Goal: Task Accomplishment & Management: Manage account settings

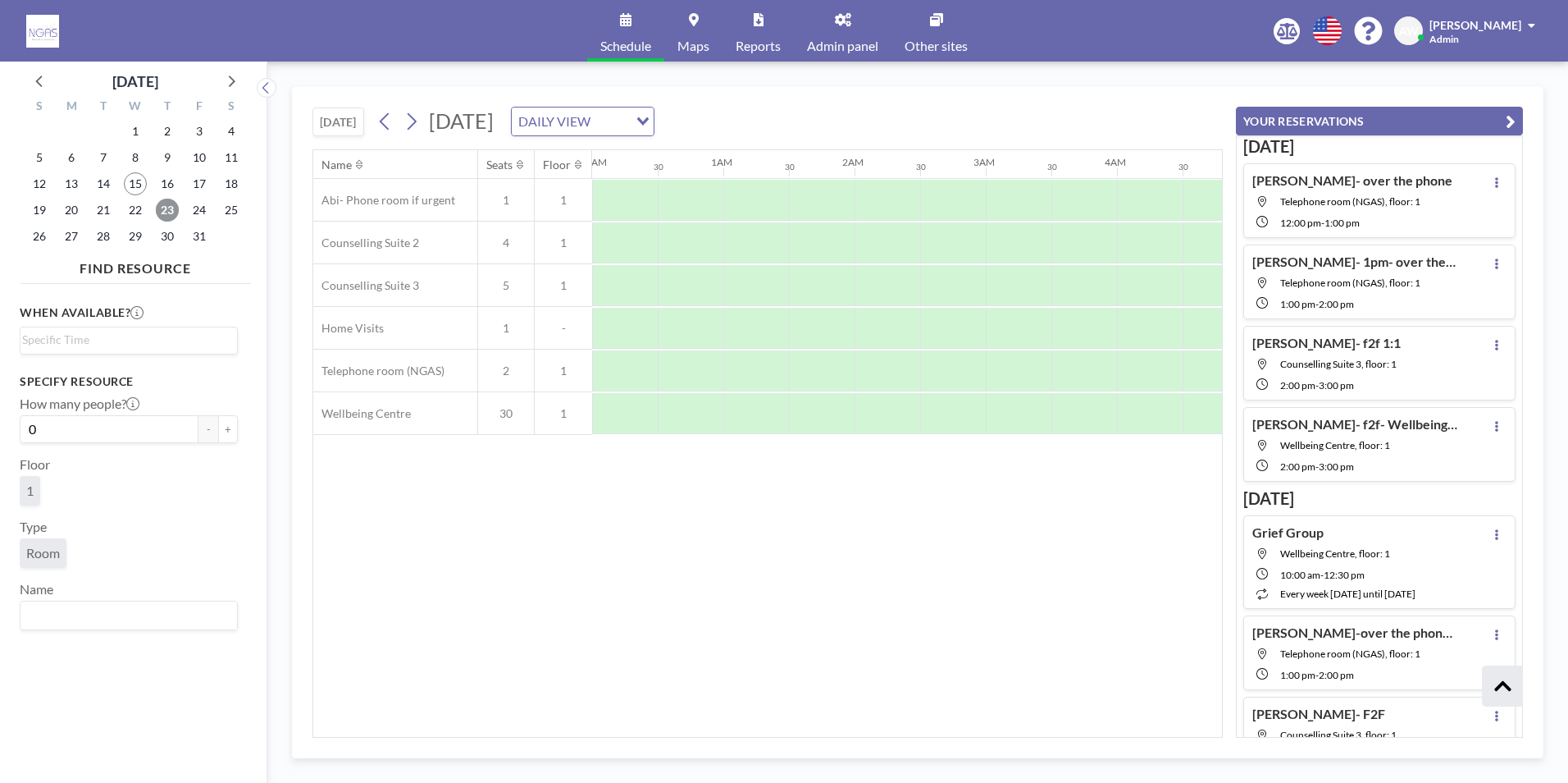
scroll to position [377, 0]
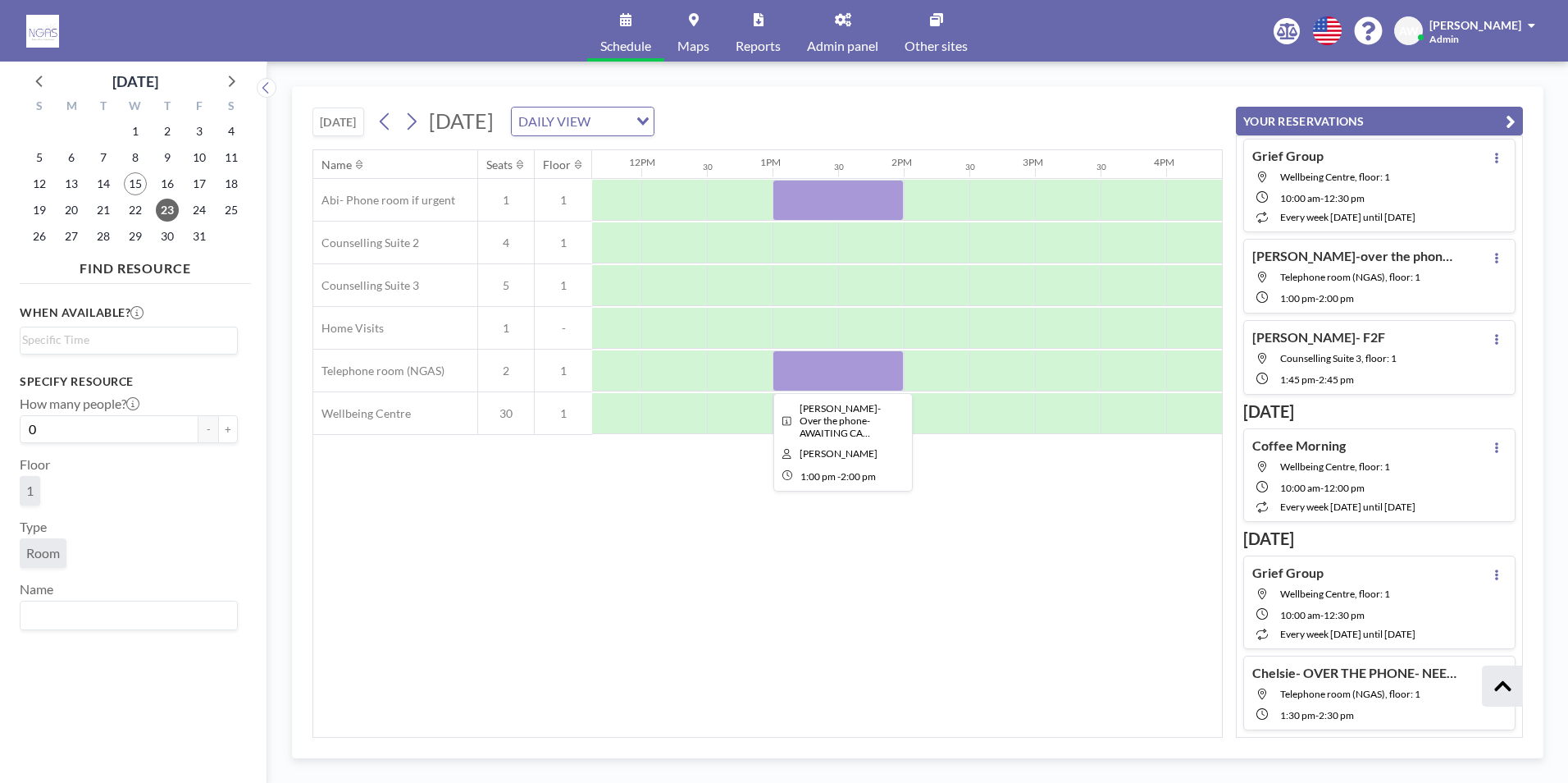
click at [847, 375] on div at bounding box center [838, 371] width 131 height 41
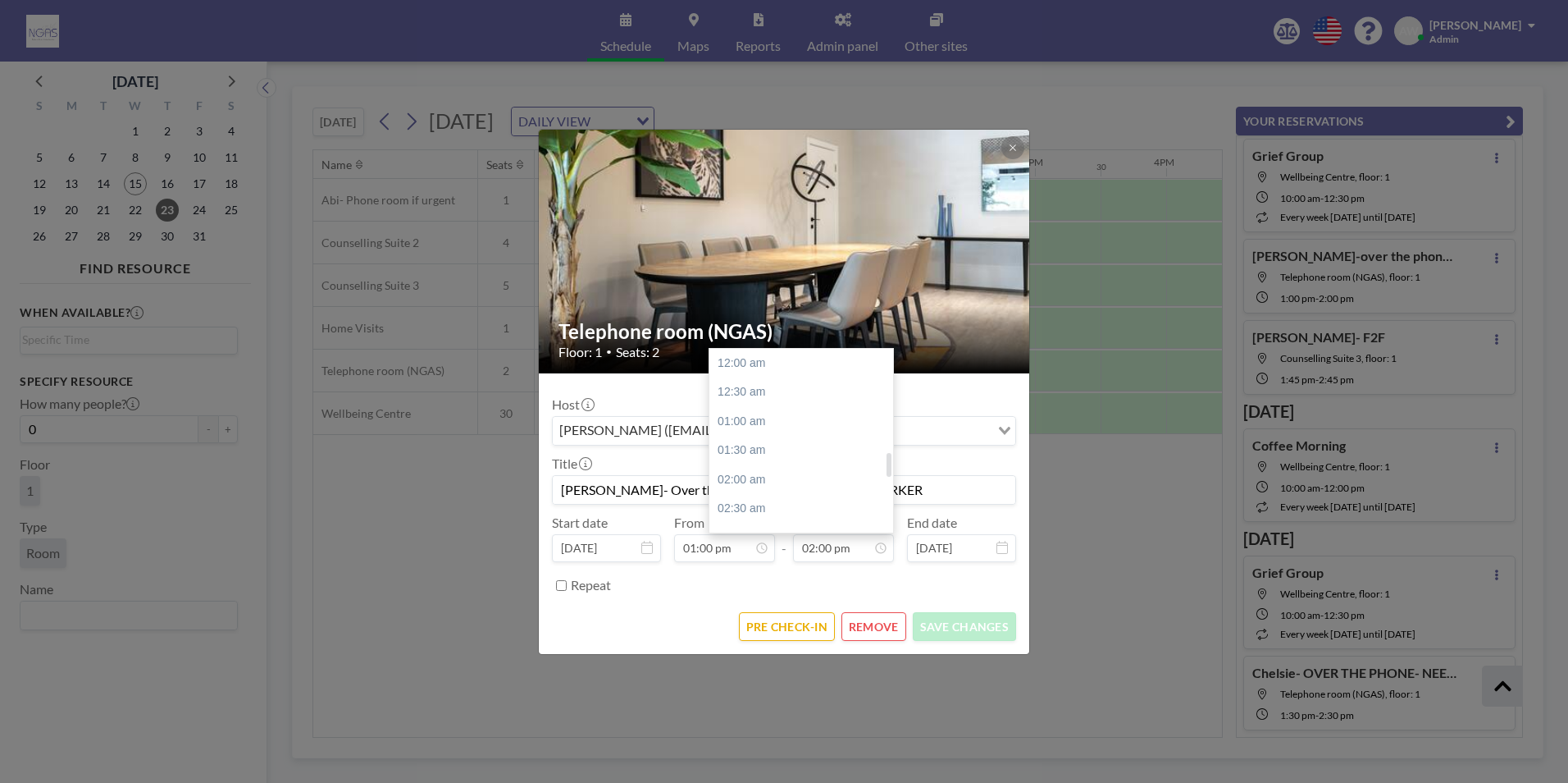
scroll to position [818, 0]
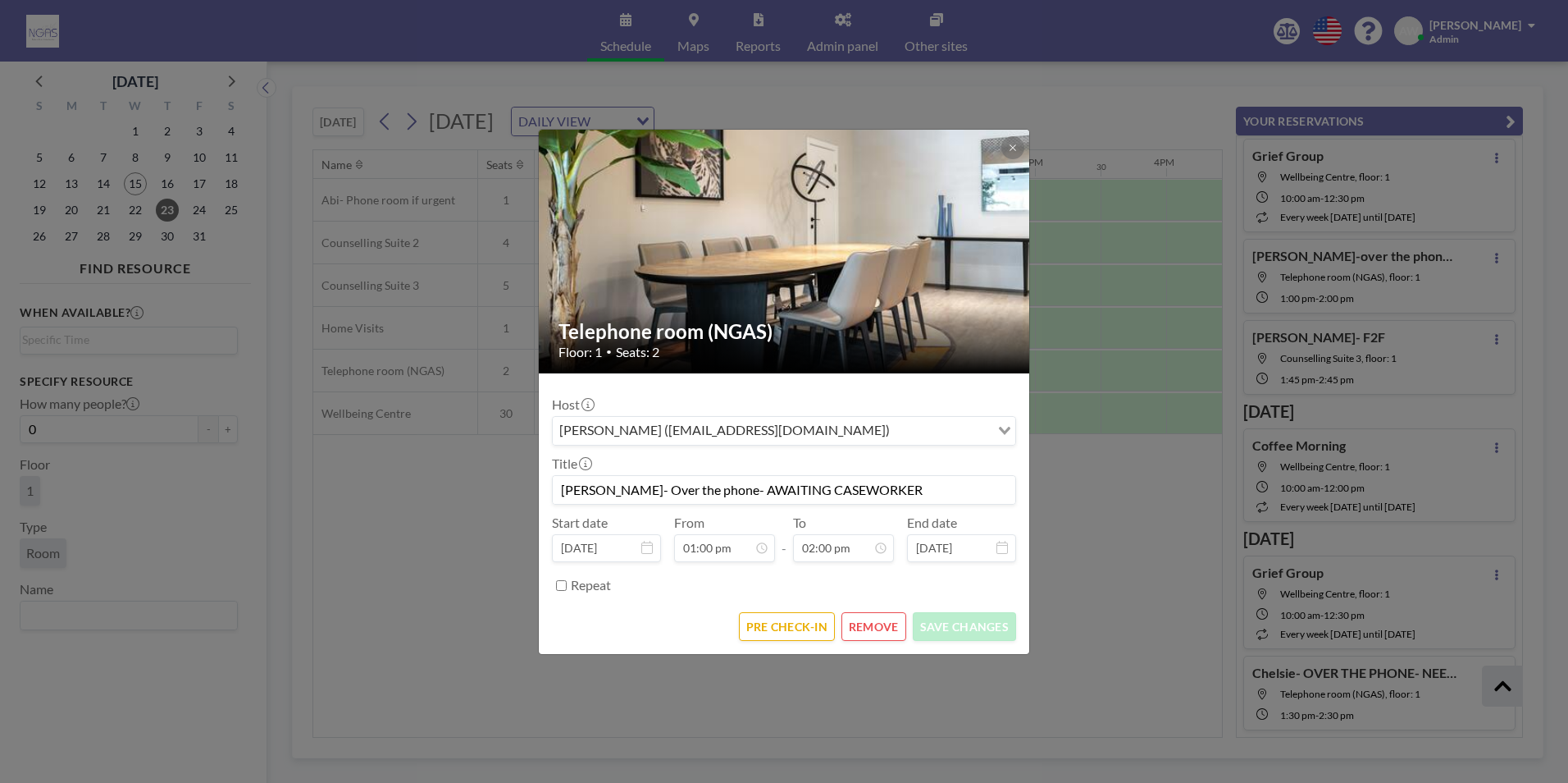
drag, startPoint x: 939, startPoint y: 478, endPoint x: 733, endPoint y: 491, distance: 206.4
click at [733, 491] on input "[PERSON_NAME]- Over the phone- AWAITING CASEWORKER" at bounding box center [784, 490] width 463 height 28
type input "[PERSON_NAME]- Over the phone- [PERSON_NAME]"
click at [985, 624] on button "SAVE CHANGES" at bounding box center [964, 626] width 103 height 29
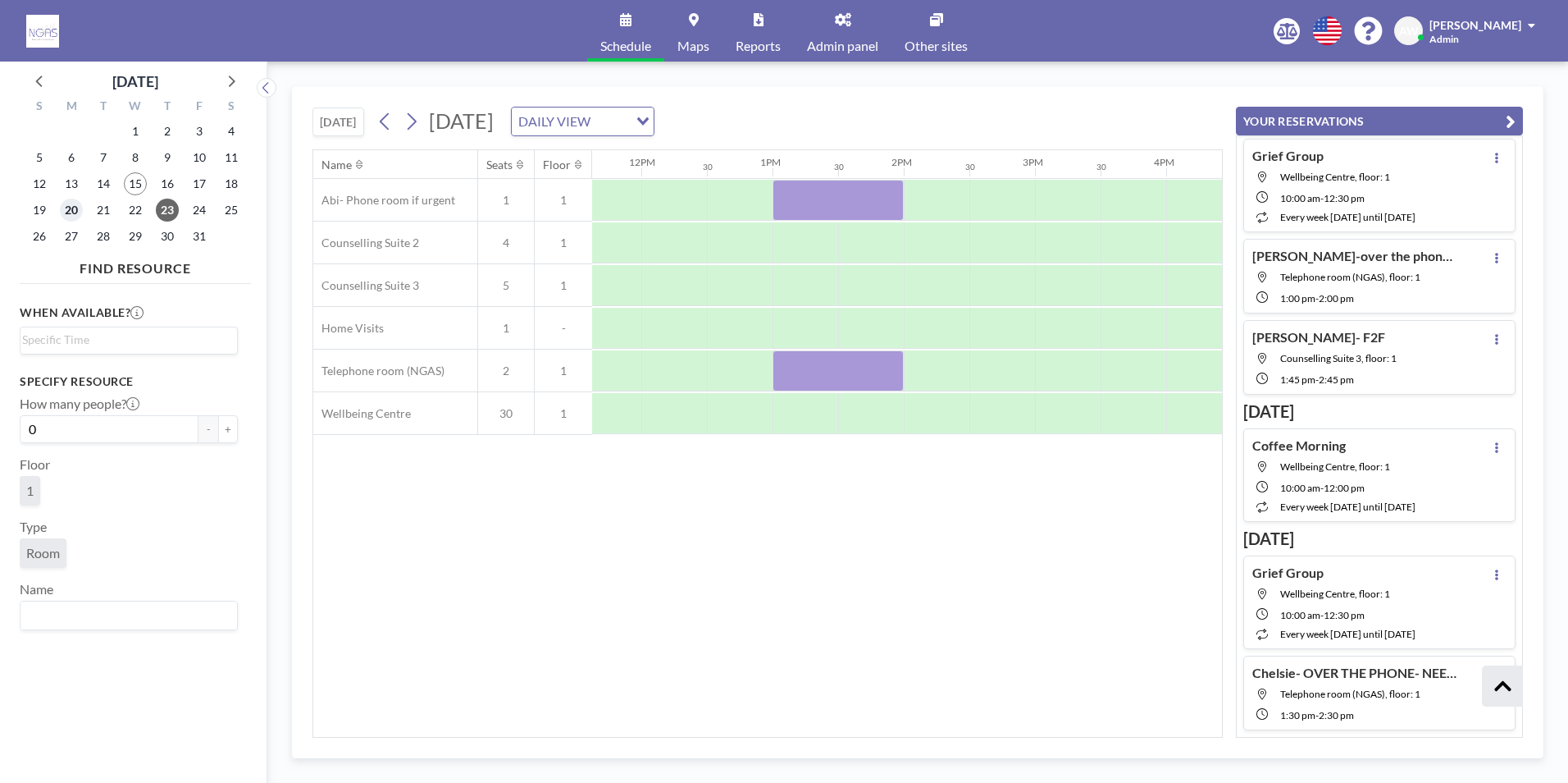
click at [66, 213] on span "20" at bounding box center [71, 210] width 23 height 23
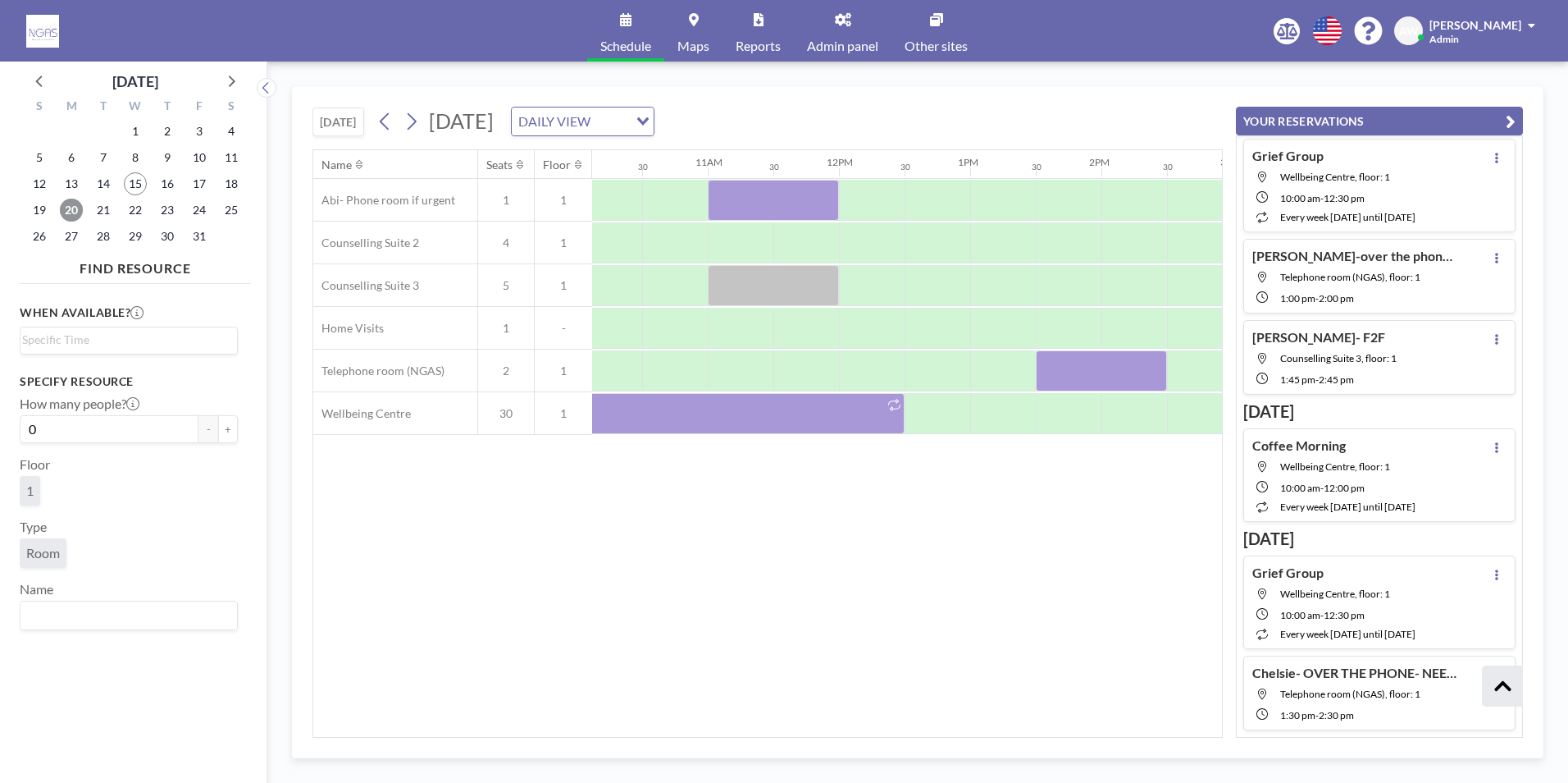
scroll to position [0, 1427]
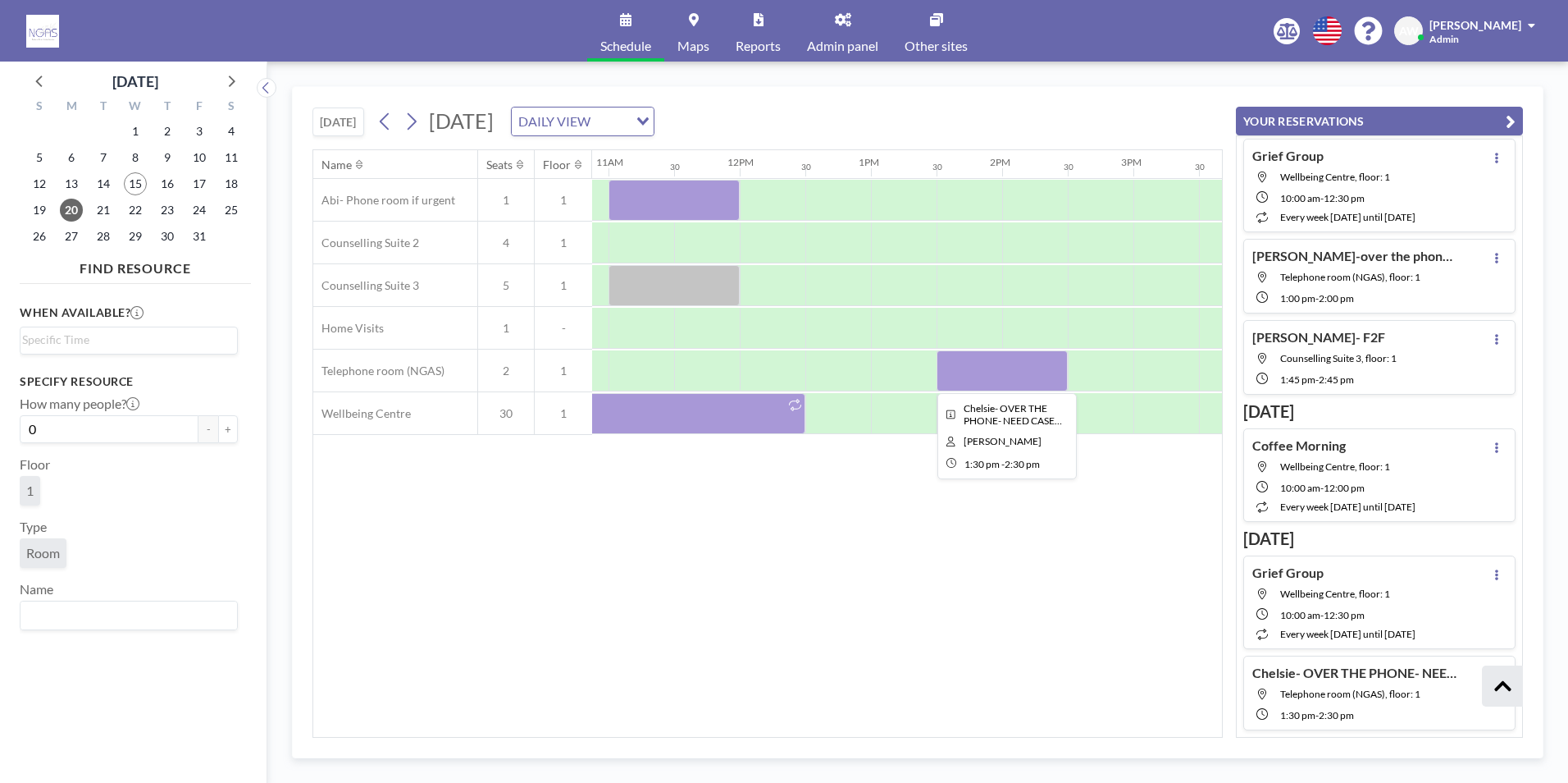
click at [1031, 386] on div at bounding box center [1002, 371] width 131 height 41
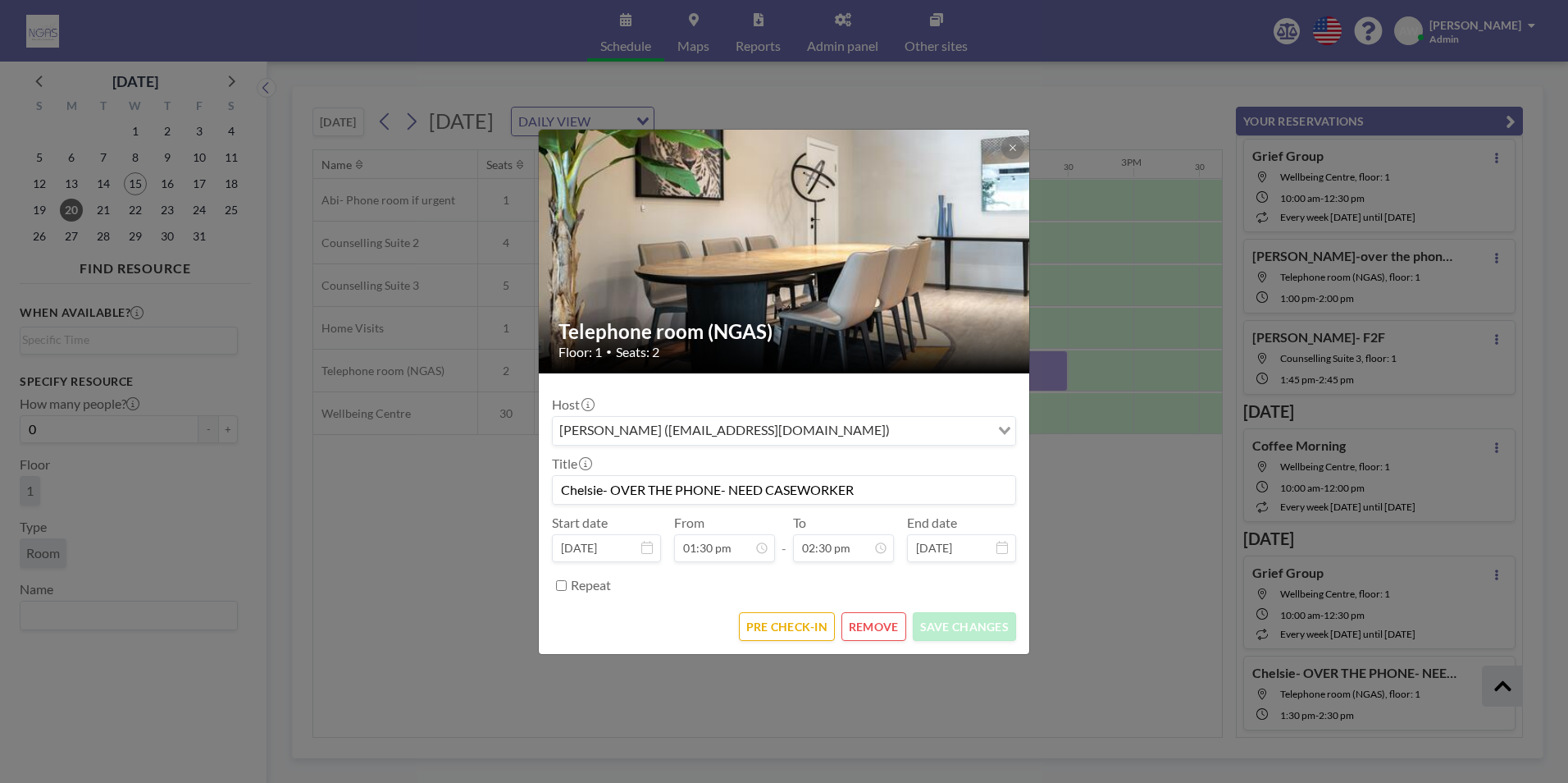
drag, startPoint x: 872, startPoint y: 502, endPoint x: 726, endPoint y: 491, distance: 146.4
click at [726, 491] on input "Chelsie- OVER THE PHONE- NEED CASEWORKER" at bounding box center [784, 490] width 463 height 28
type input "Chelsie- OVER THE PHONE- [PERSON_NAME]"
click at [973, 617] on button "SAVE CHANGES" at bounding box center [964, 626] width 103 height 29
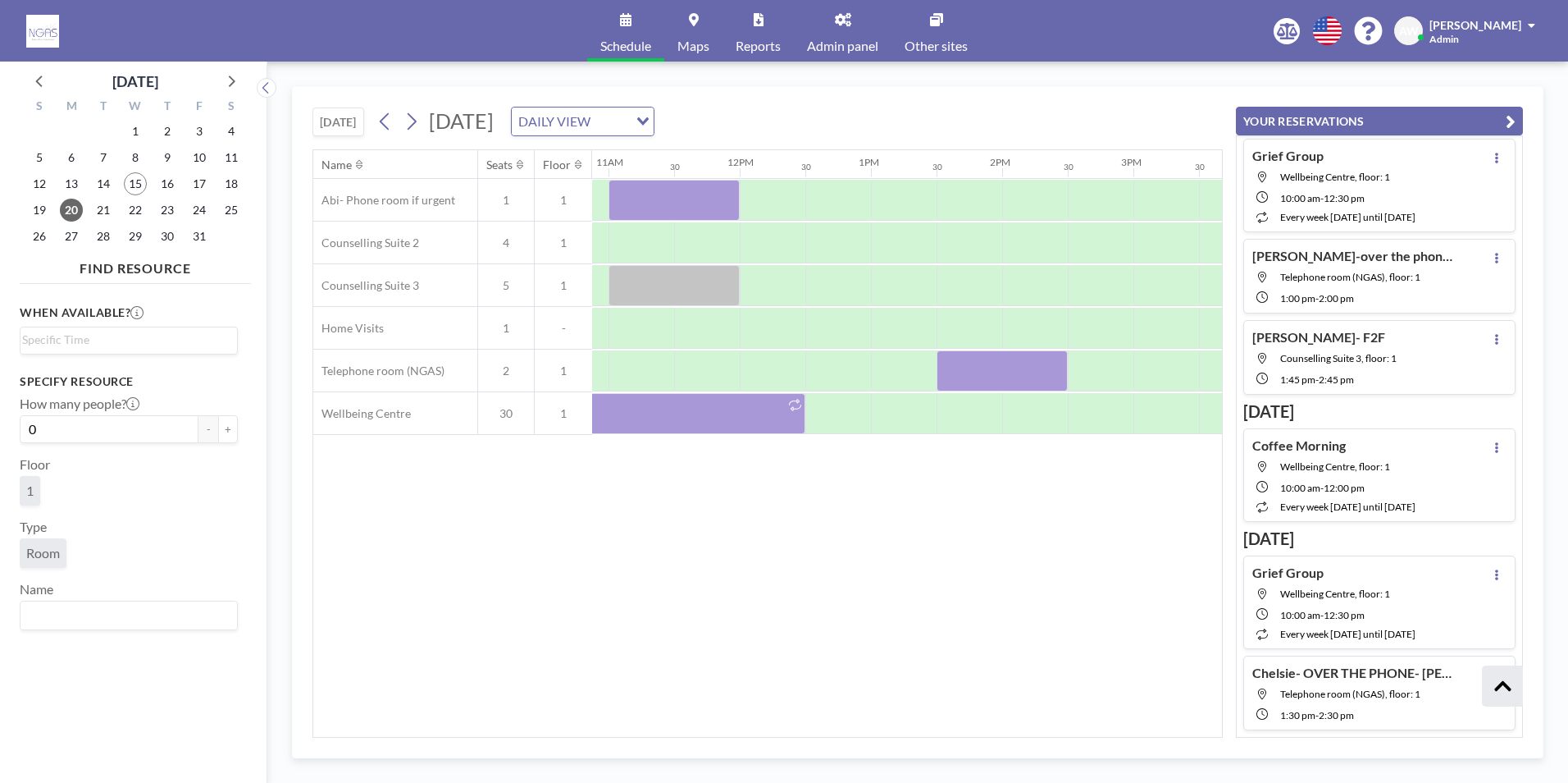
click at [381, 482] on div "Name Seats Floor 12AM 30 1AM 30 2AM 30 3AM 30 4AM 30 5AM 30 6AM 30 7AM 30 8AM 3…" at bounding box center [767, 443] width 909 height 587
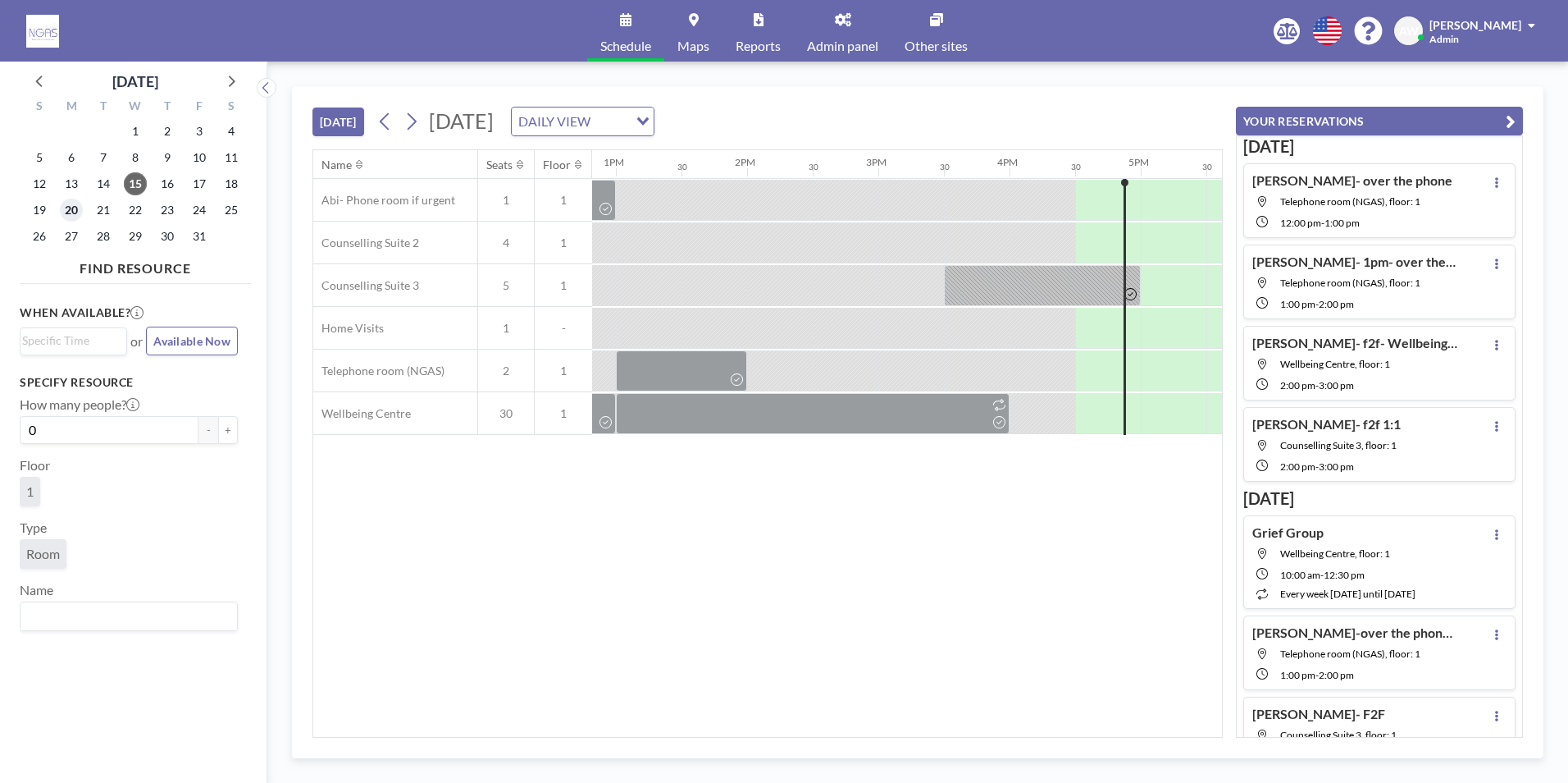
click at [63, 215] on span "20" at bounding box center [71, 210] width 23 height 23
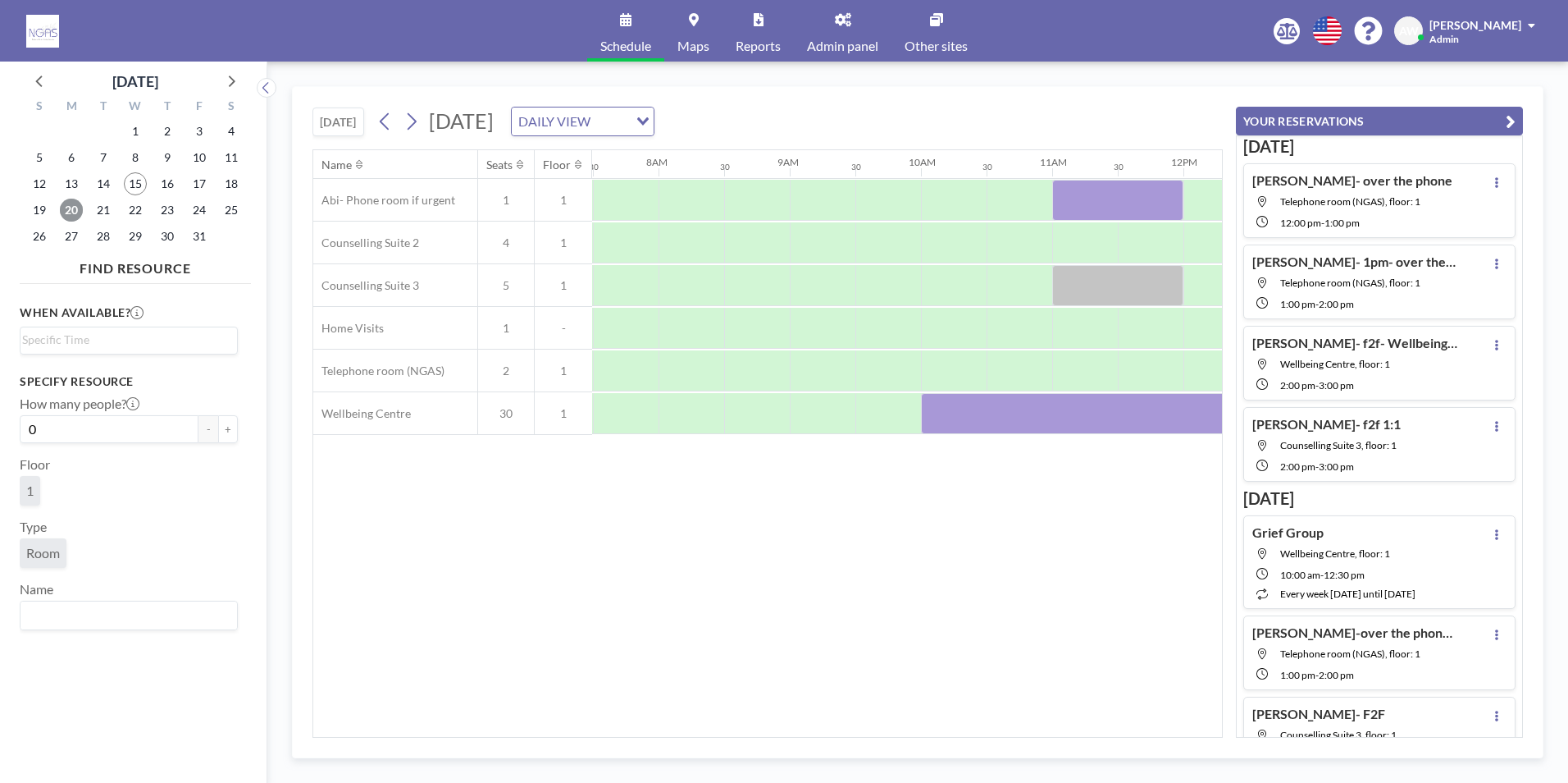
scroll to position [0, 984]
click at [674, 741] on div "TODAY Monday, October 20, 2025 DAILY VIEW Loading... Name Seats Floor 12AM 30 1…" at bounding box center [918, 422] width 1251 height 672
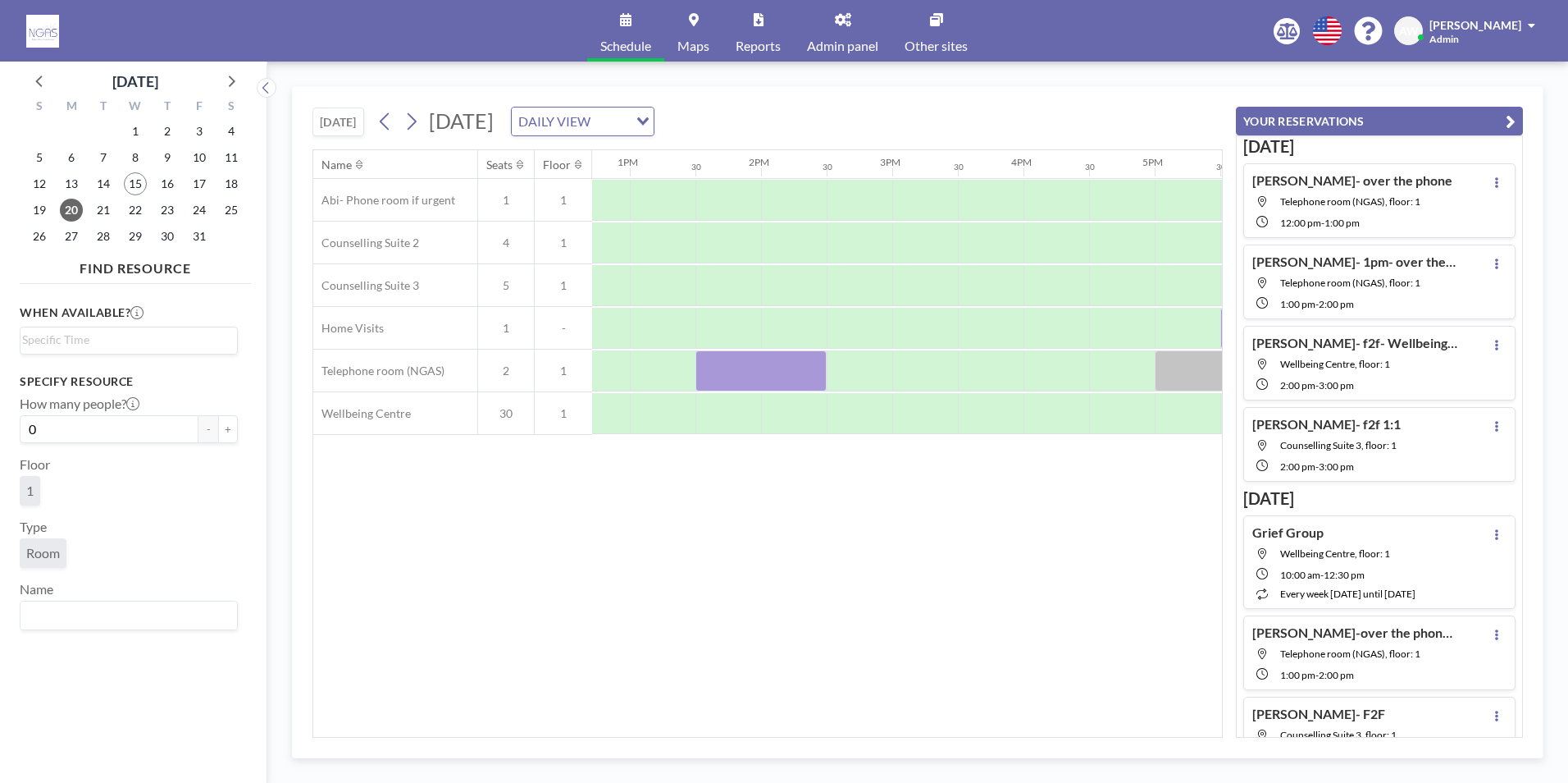
scroll to position [0, 1671]
click at [240, 75] on icon at bounding box center [229, 79] width 21 height 21
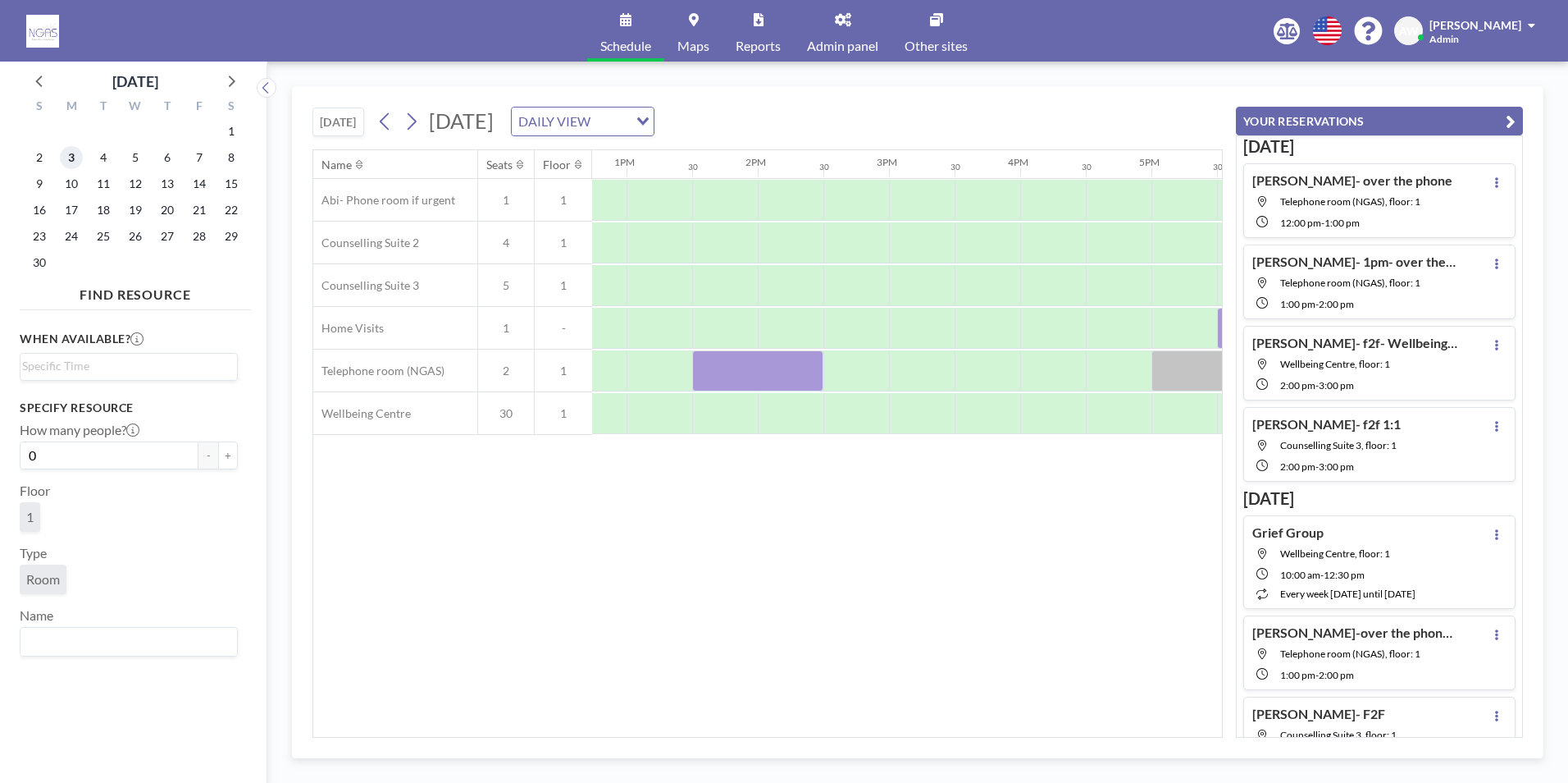
click at [73, 153] on span "3" at bounding box center [71, 157] width 23 height 23
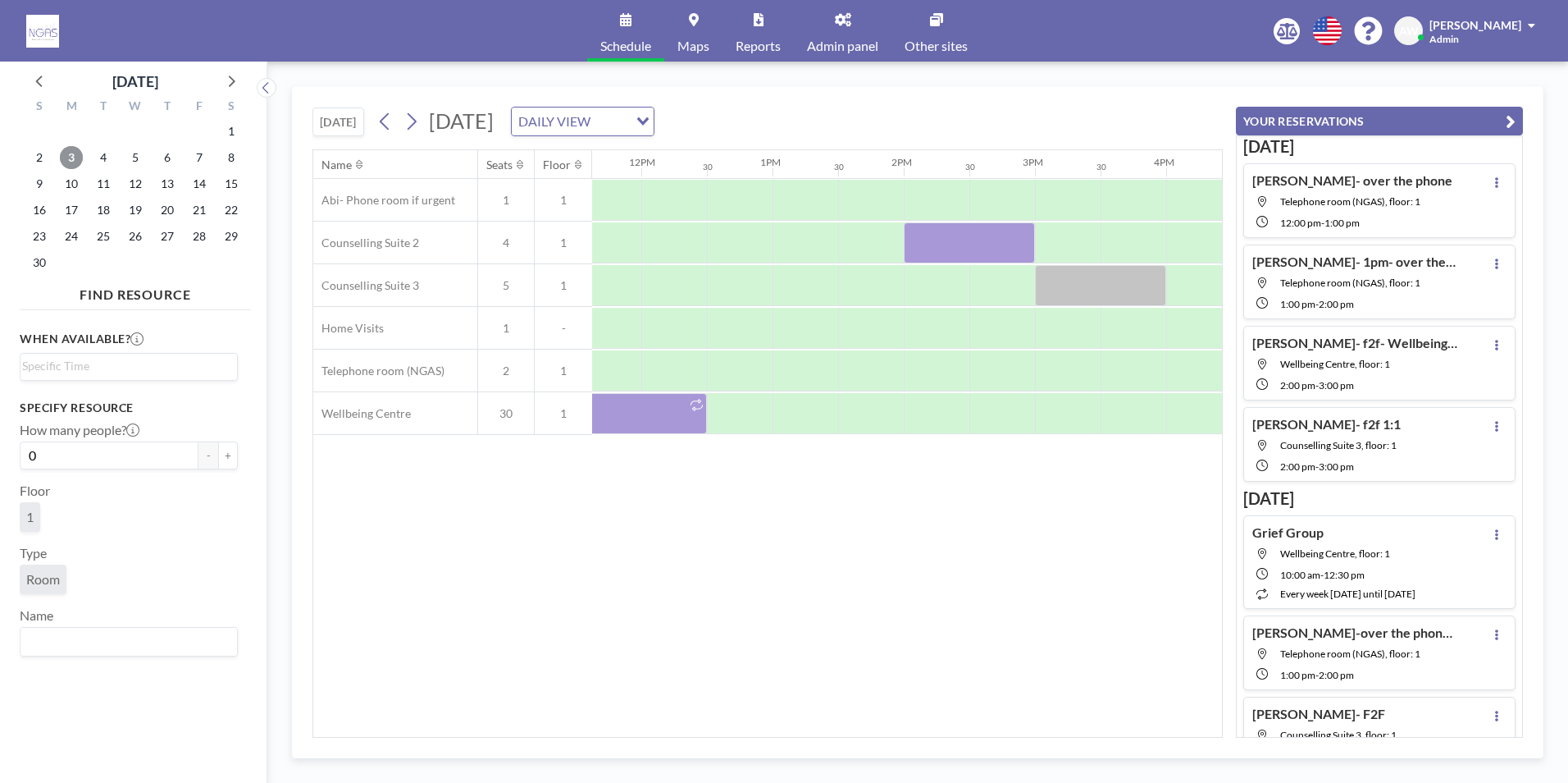
scroll to position [0, 1576]
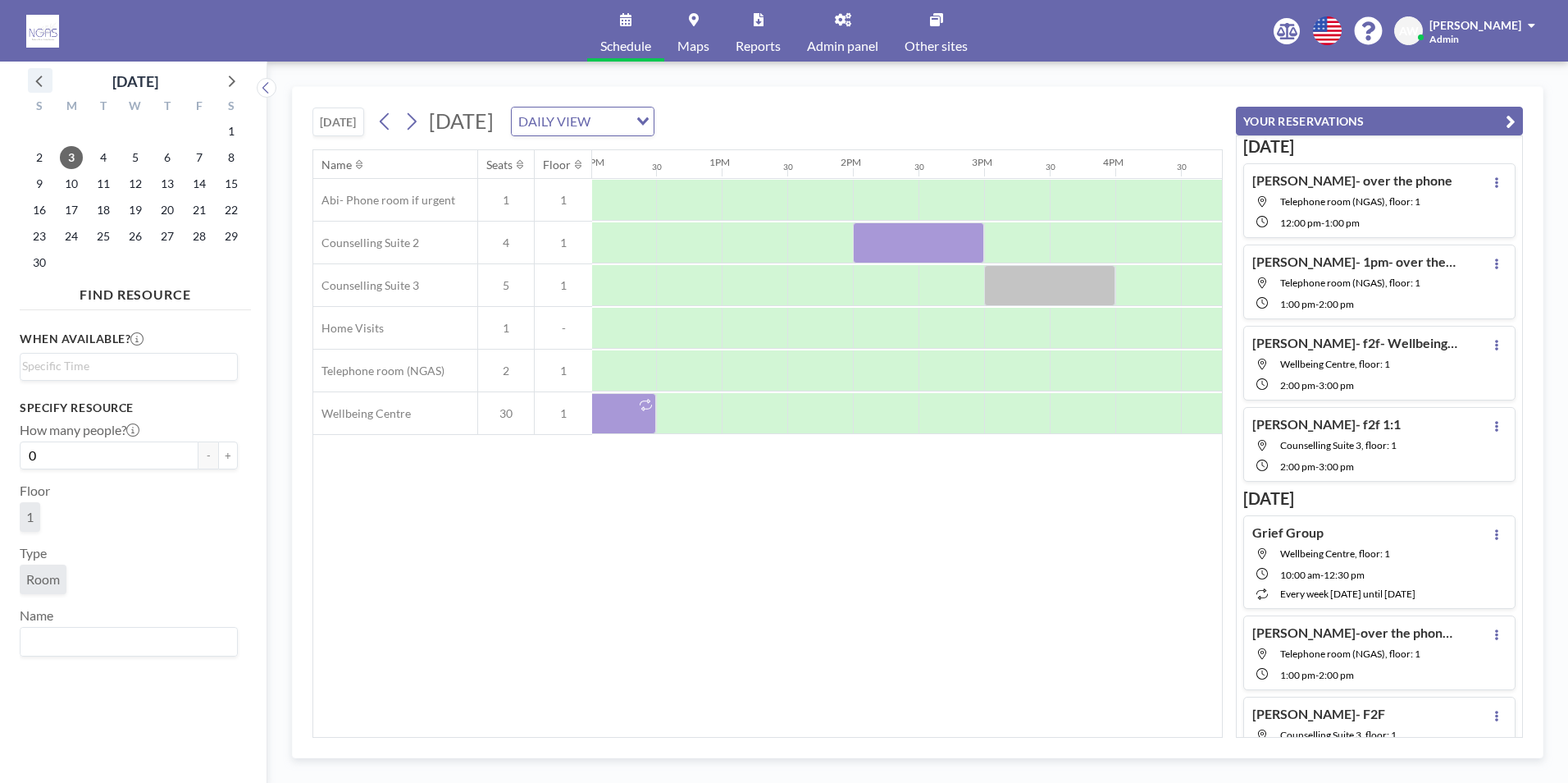
click at [40, 82] on icon at bounding box center [40, 79] width 21 height 21
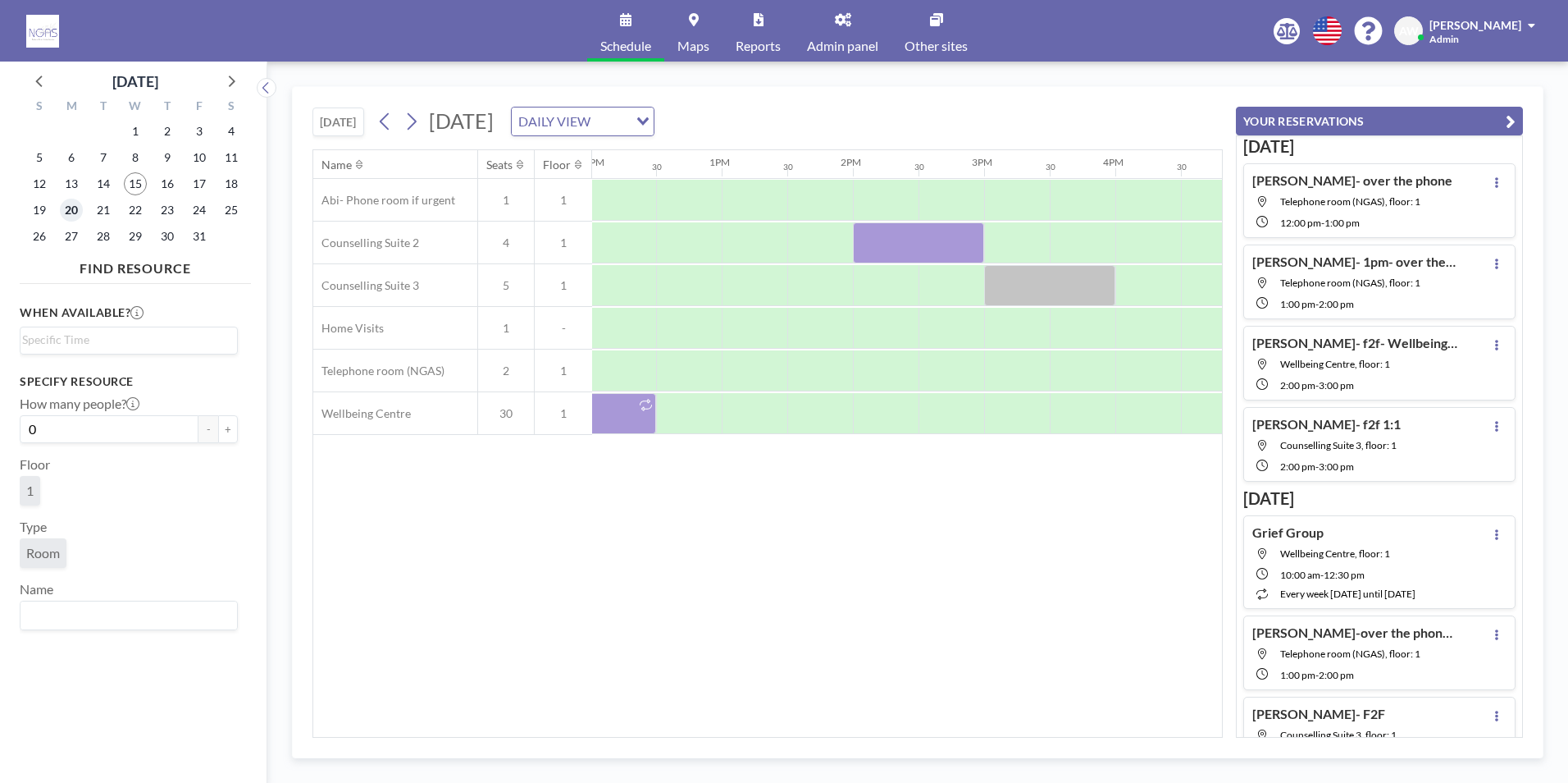
click at [78, 212] on span "20" at bounding box center [71, 210] width 23 height 23
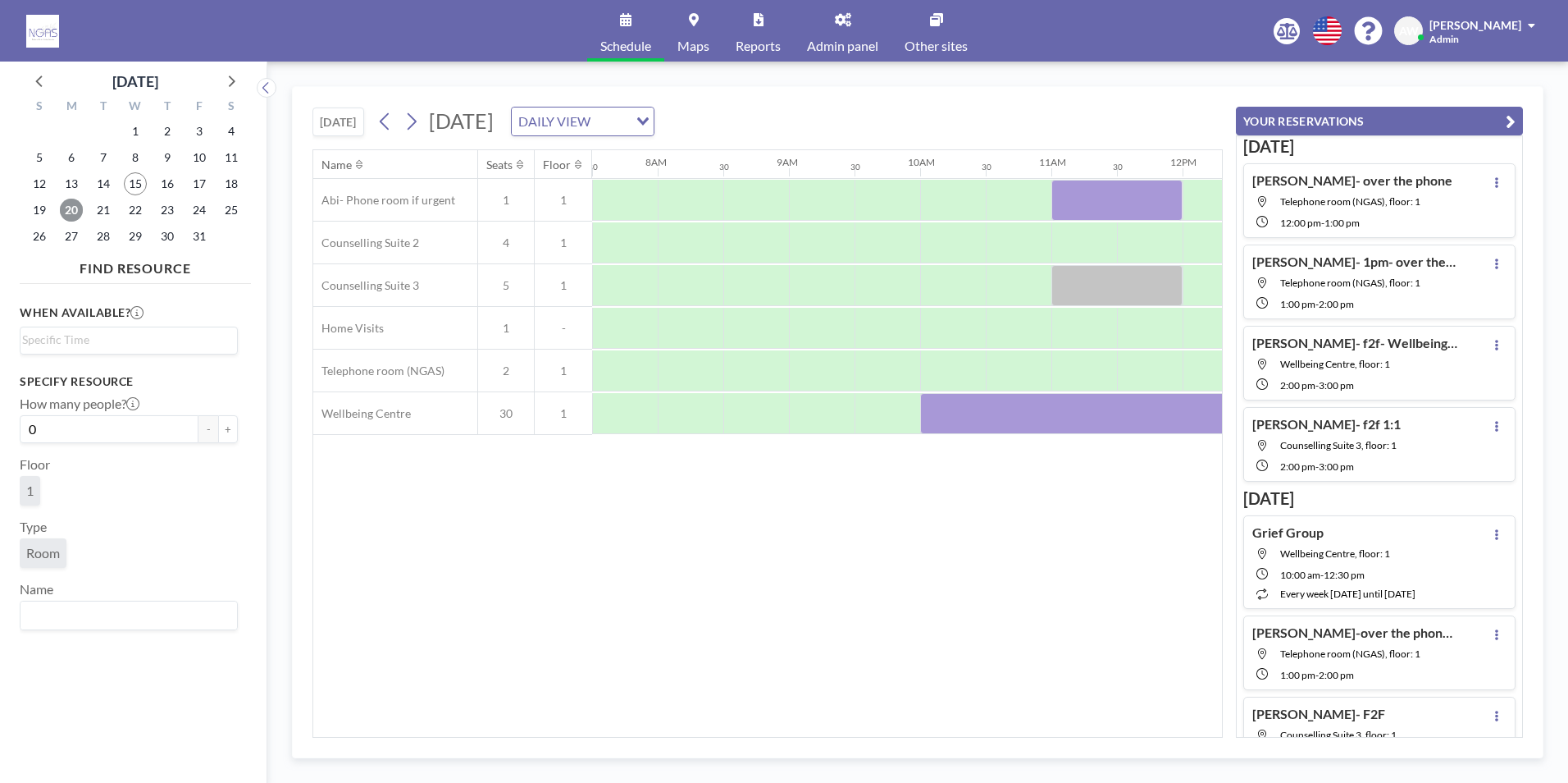
scroll to position [0, 1458]
